Goal: Task Accomplishment & Management: Use online tool/utility

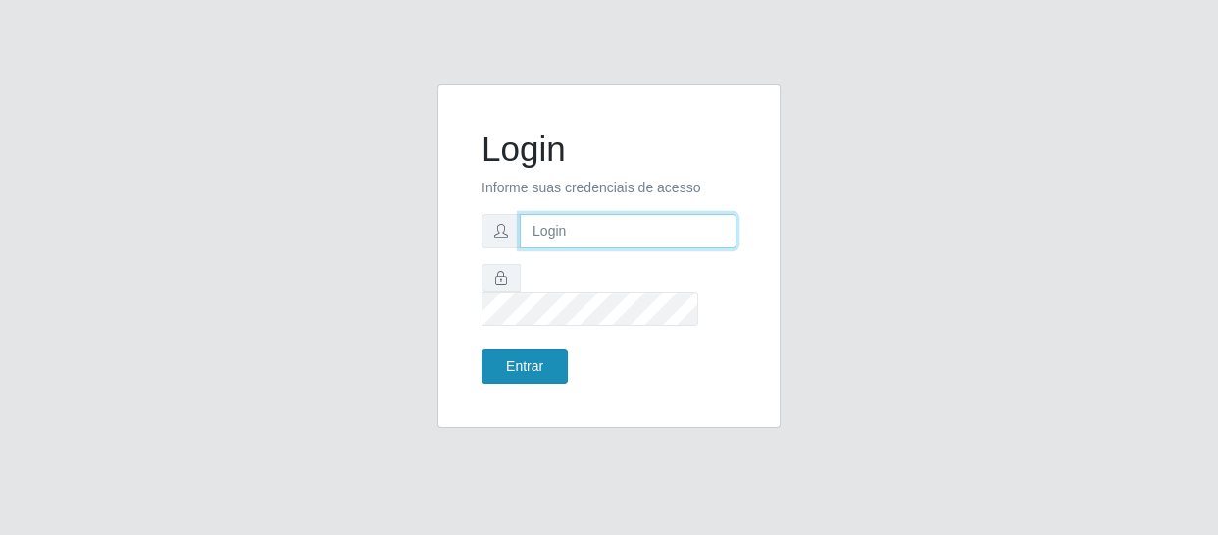
type input "[EMAIL_ADDRESS][DOMAIN_NAME]"
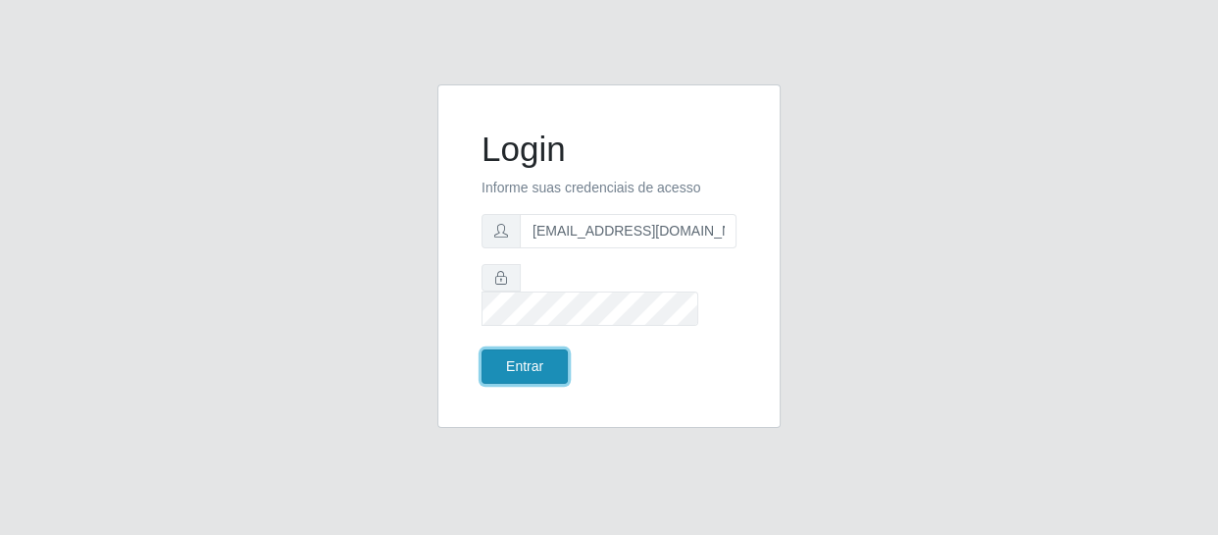
click at [540, 351] on button "Entrar" at bounding box center [525, 366] width 86 height 34
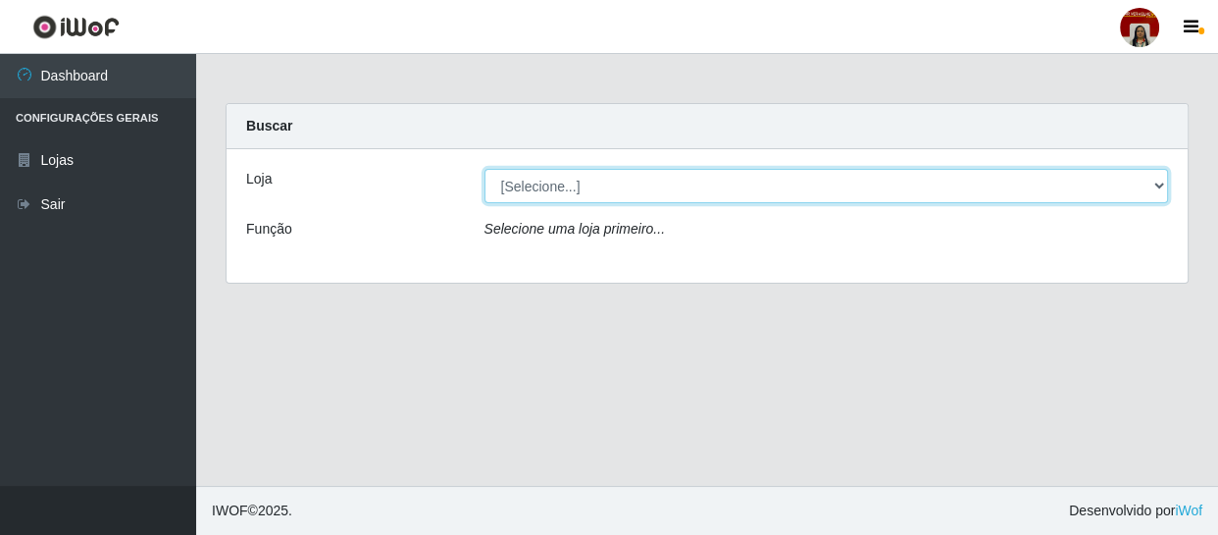
click at [565, 177] on select "[Selecione...] Mar Vermelho - Loja 04" at bounding box center [827, 186] width 685 height 34
select select "251"
click at [485, 169] on select "[Selecione...] Mar Vermelho - Loja 04" at bounding box center [827, 186] width 685 height 34
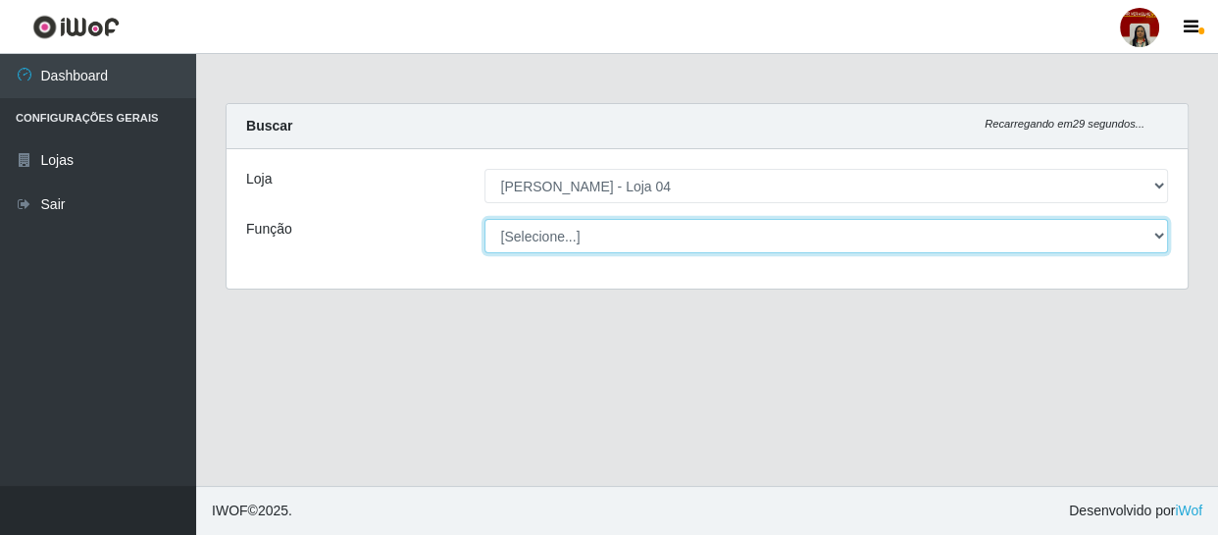
click at [715, 248] on select "[Selecione...] ASG ASG + ASG ++ Auxiliar de Depósito Auxiliar de Depósito + Aux…" at bounding box center [827, 236] width 685 height 34
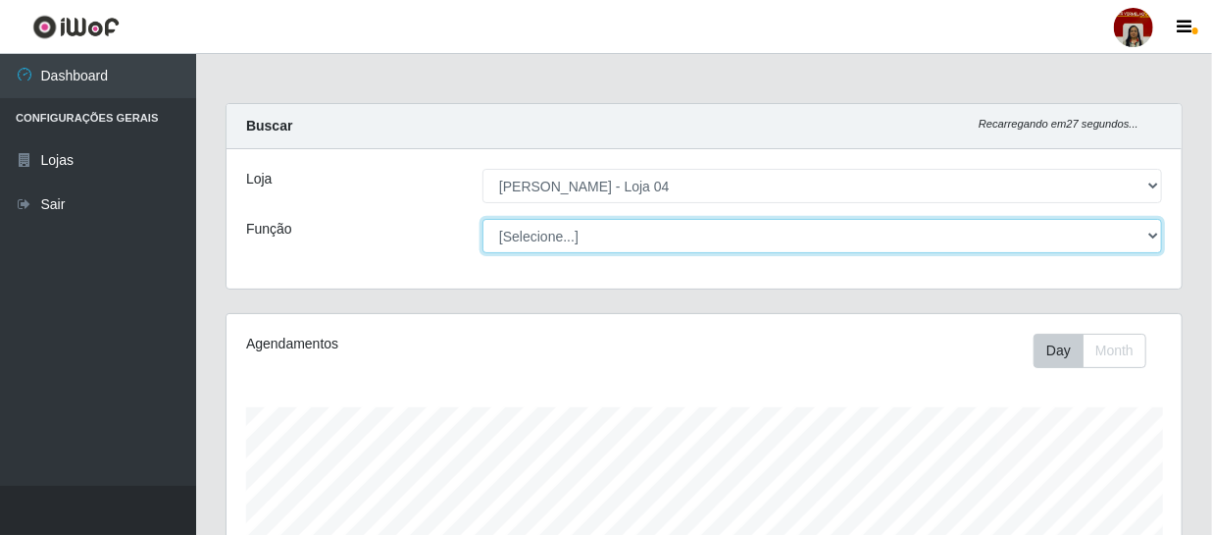
scroll to position [407, 955]
select select "22"
click at [483, 219] on select "[Selecione...] ASG ASG + ASG ++ Auxiliar de Depósito Auxiliar de Depósito + Aux…" at bounding box center [823, 236] width 680 height 34
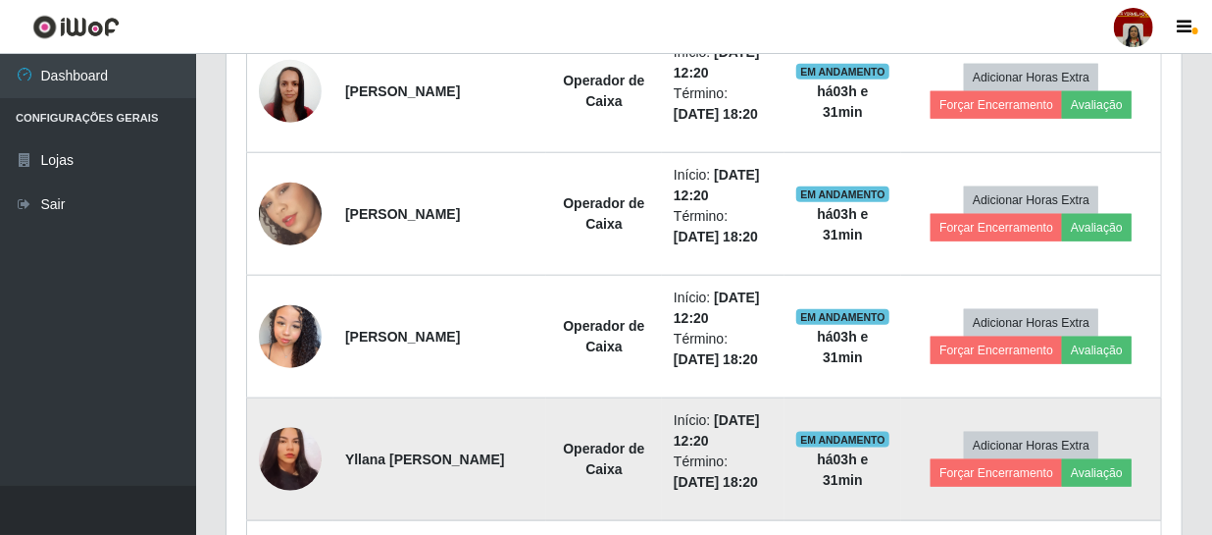
scroll to position [1030, 0]
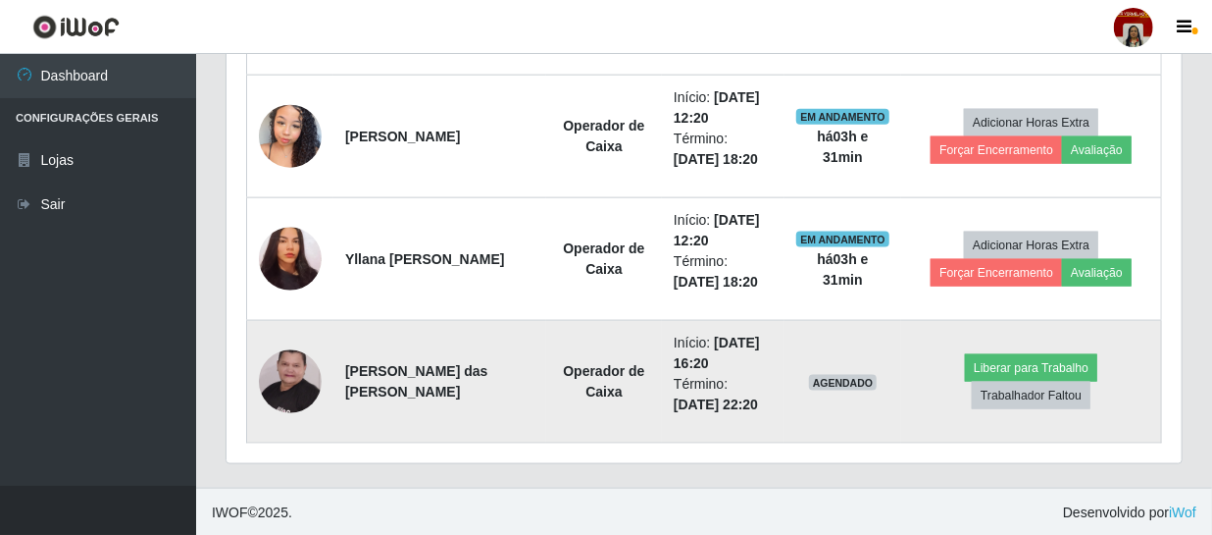
click at [300, 375] on img at bounding box center [290, 381] width 63 height 139
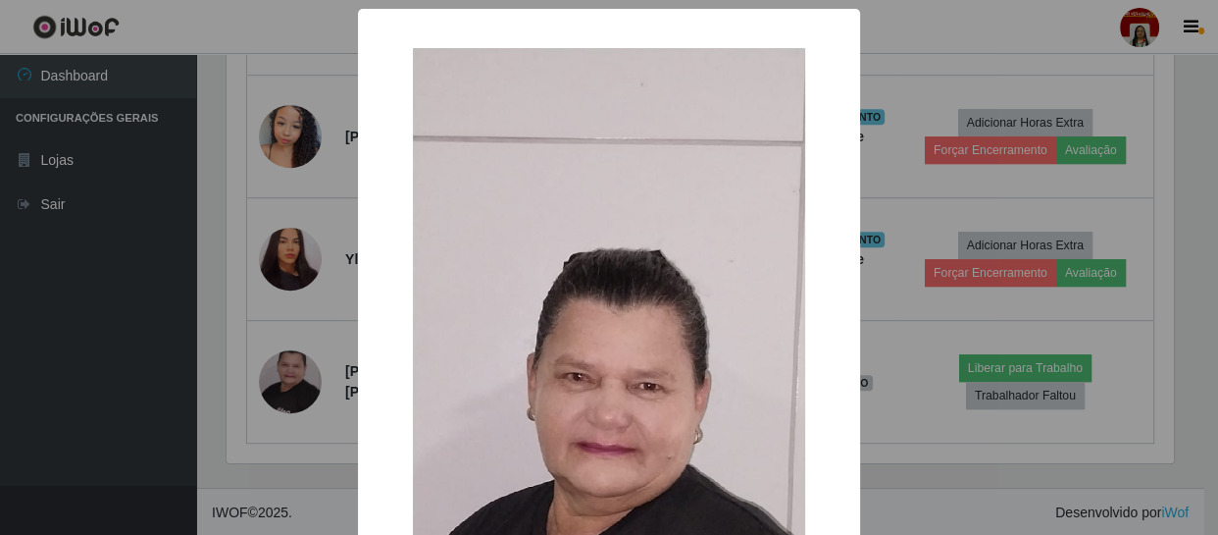
click at [127, 384] on div "× OK Cancel" at bounding box center [609, 267] width 1218 height 535
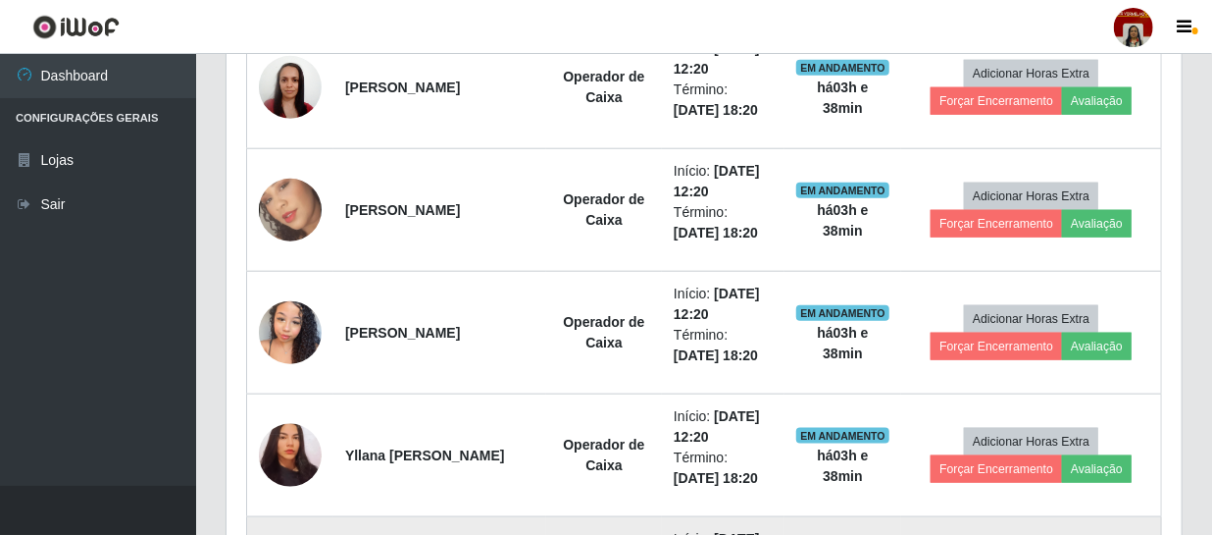
scroll to position [763, 0]
